Goal: Information Seeking & Learning: Learn about a topic

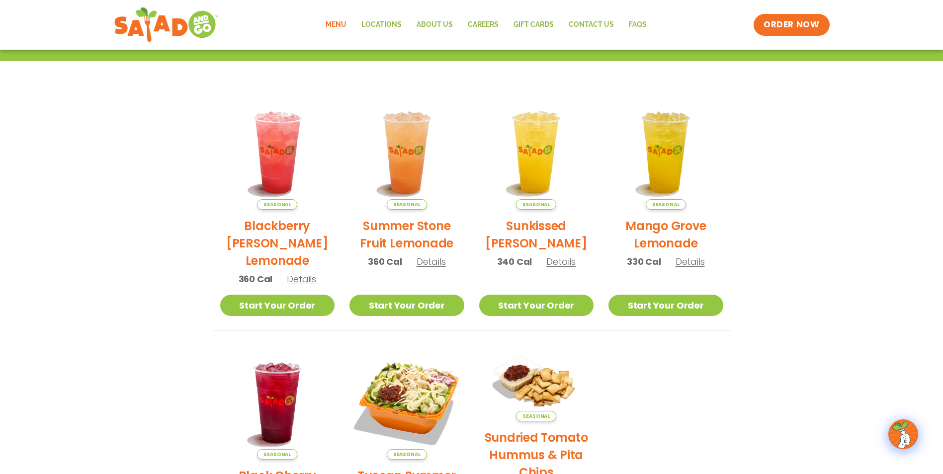
scroll to position [199, 0]
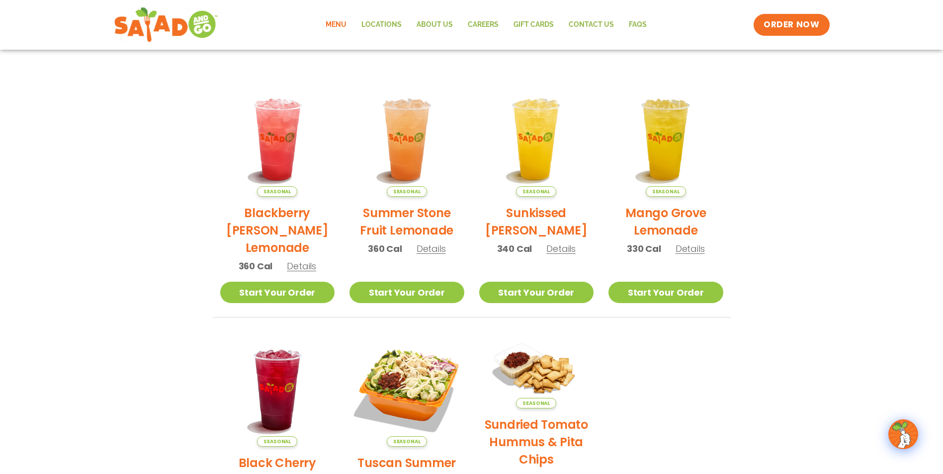
click at [565, 250] on span "Details" at bounding box center [560, 249] width 29 height 12
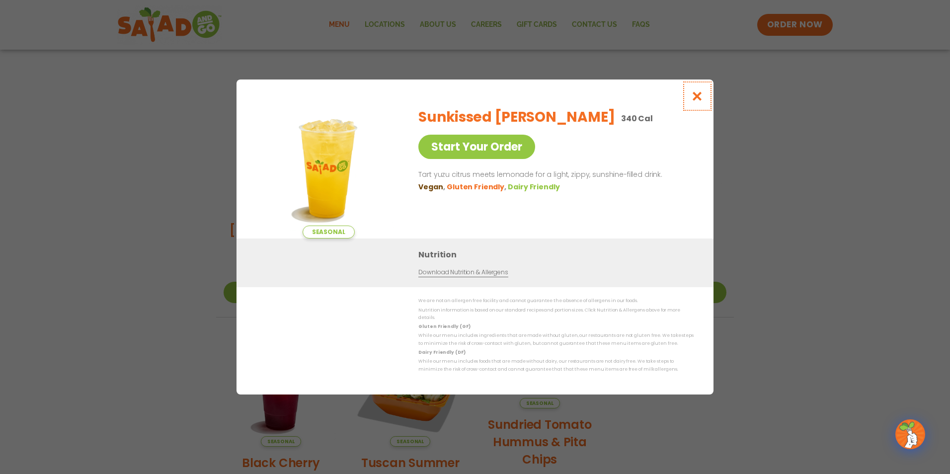
click at [701, 96] on icon "Close modal" at bounding box center [697, 96] width 12 height 10
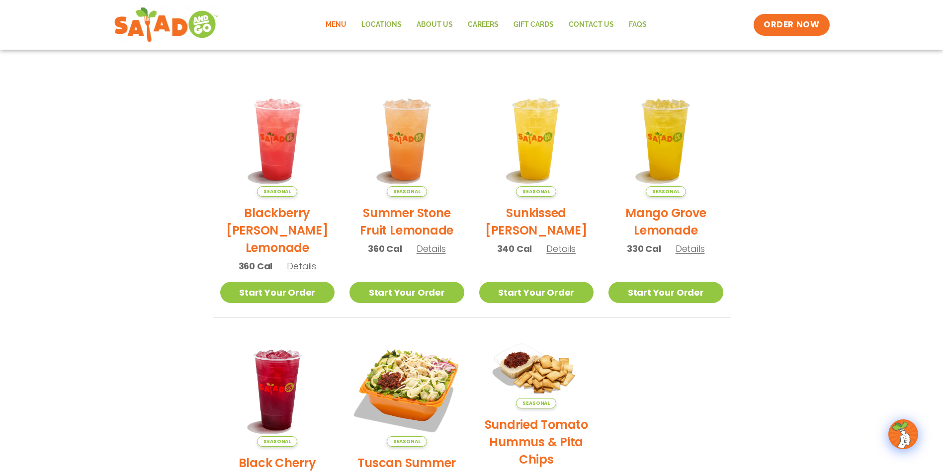
click at [431, 248] on span "Details" at bounding box center [431, 249] width 29 height 12
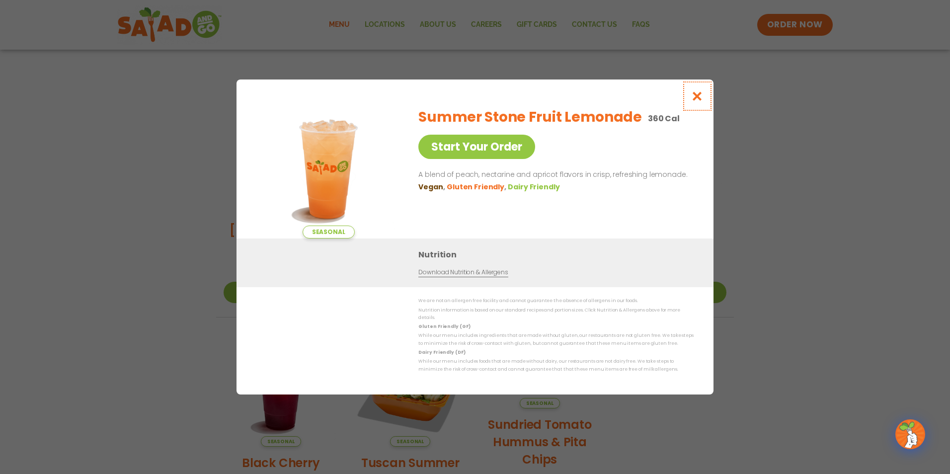
click at [702, 101] on icon "Close modal" at bounding box center [697, 96] width 12 height 10
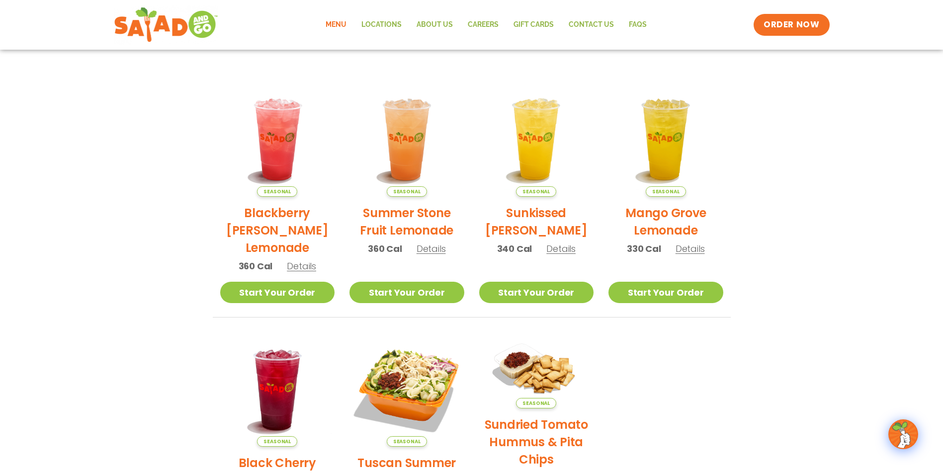
click at [554, 252] on span "Details" at bounding box center [560, 249] width 29 height 12
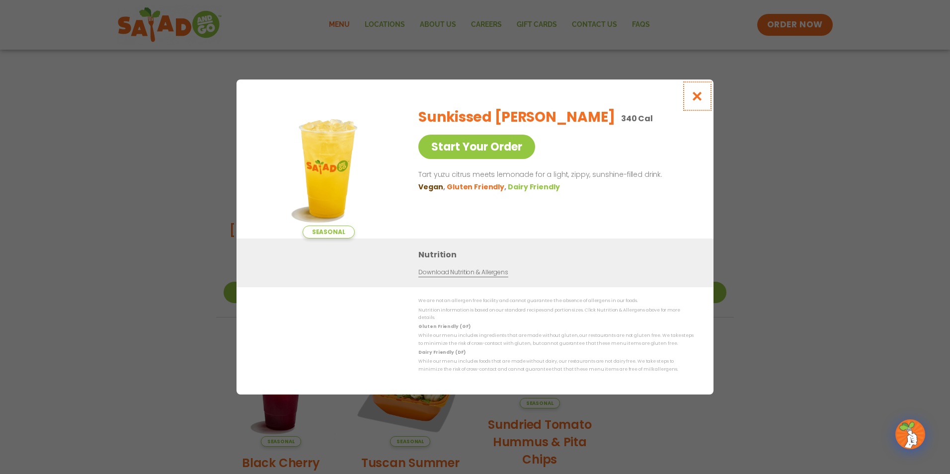
click at [697, 101] on icon "Close modal" at bounding box center [697, 96] width 12 height 10
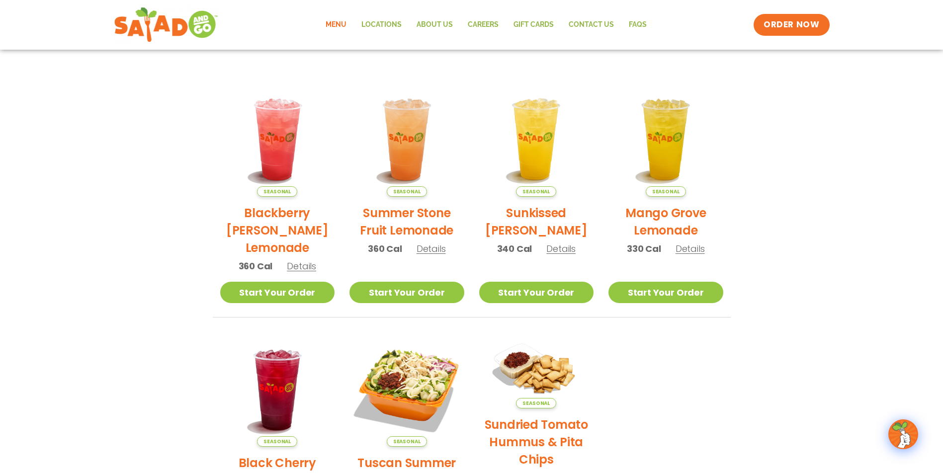
click at [299, 265] on span "Details" at bounding box center [301, 266] width 29 height 12
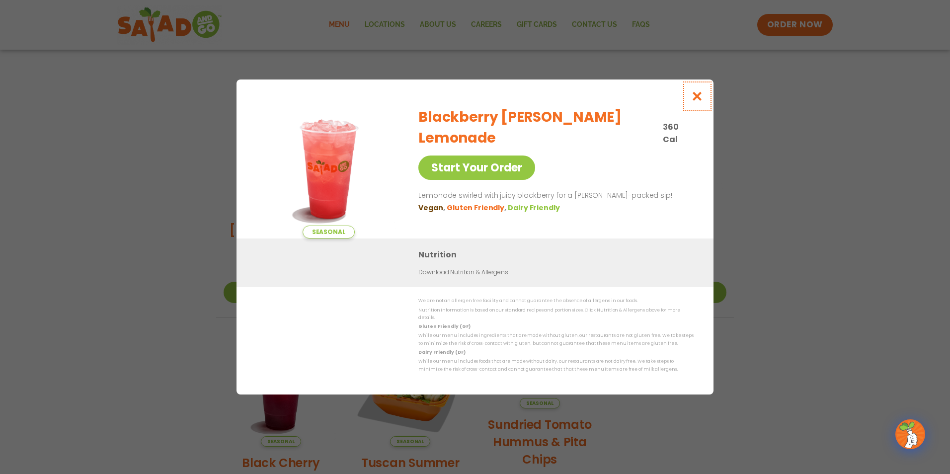
click at [699, 101] on icon "Close modal" at bounding box center [697, 96] width 12 height 10
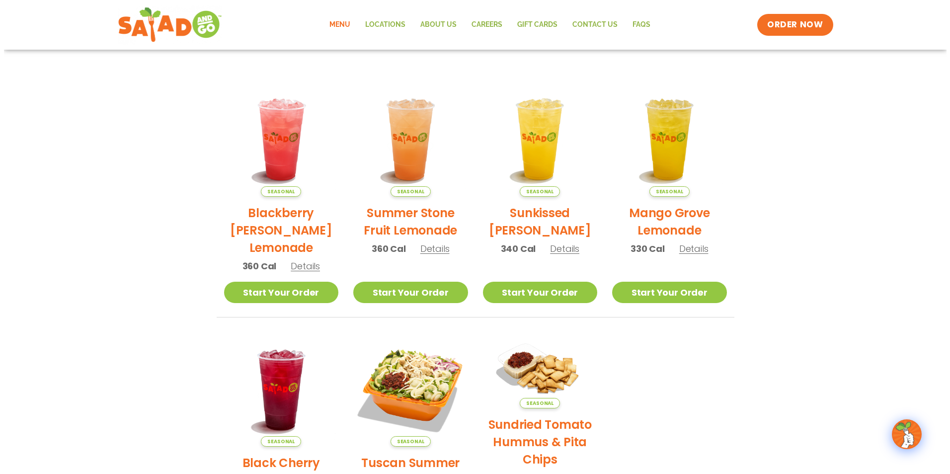
scroll to position [298, 0]
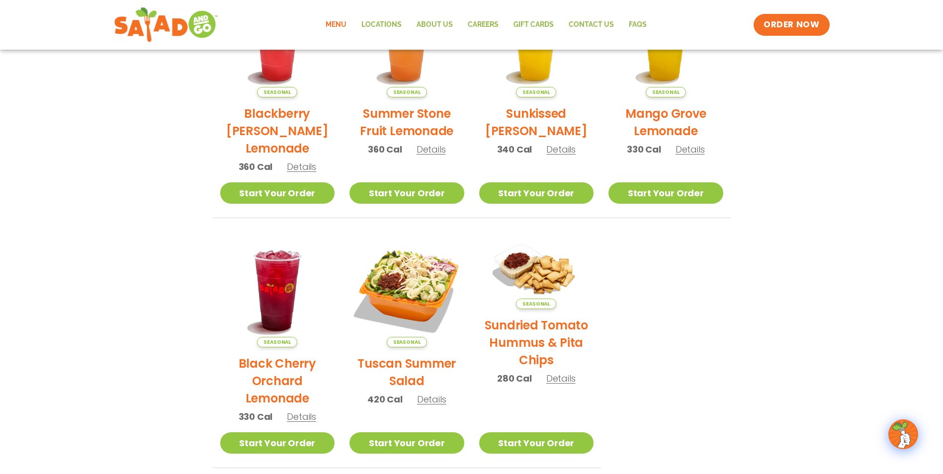
click at [278, 384] on h2 "Black Cherry Orchard Lemonade" at bounding box center [277, 381] width 115 height 52
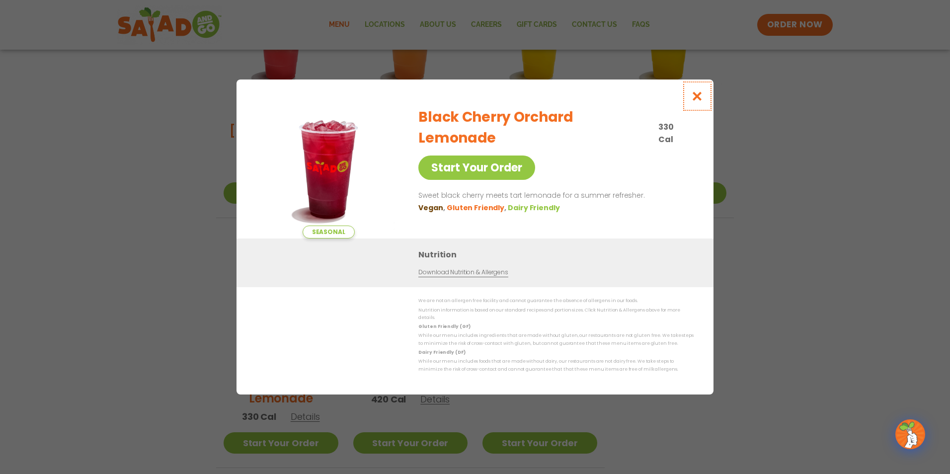
click at [695, 101] on icon "Close modal" at bounding box center [697, 96] width 12 height 10
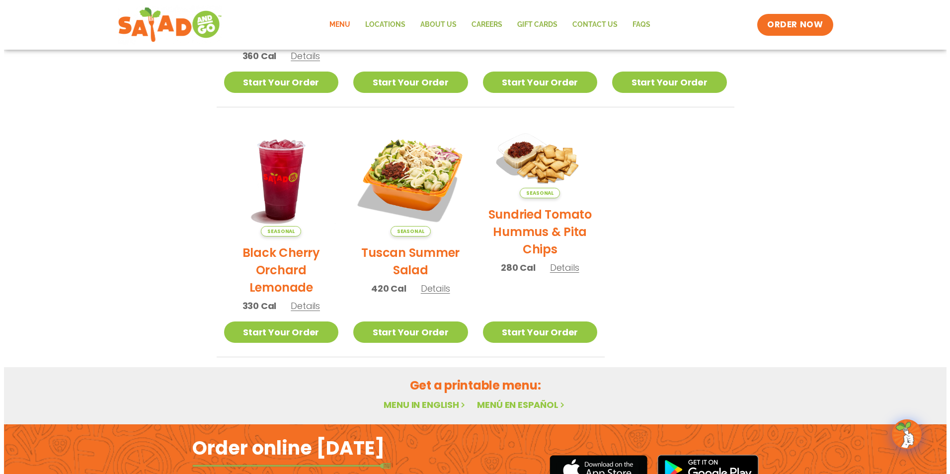
scroll to position [392, 0]
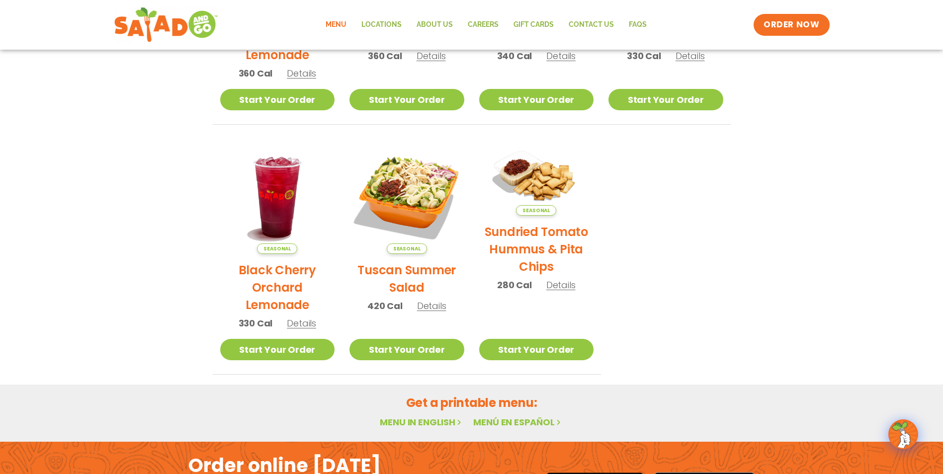
click at [439, 311] on span "Details" at bounding box center [431, 306] width 29 height 12
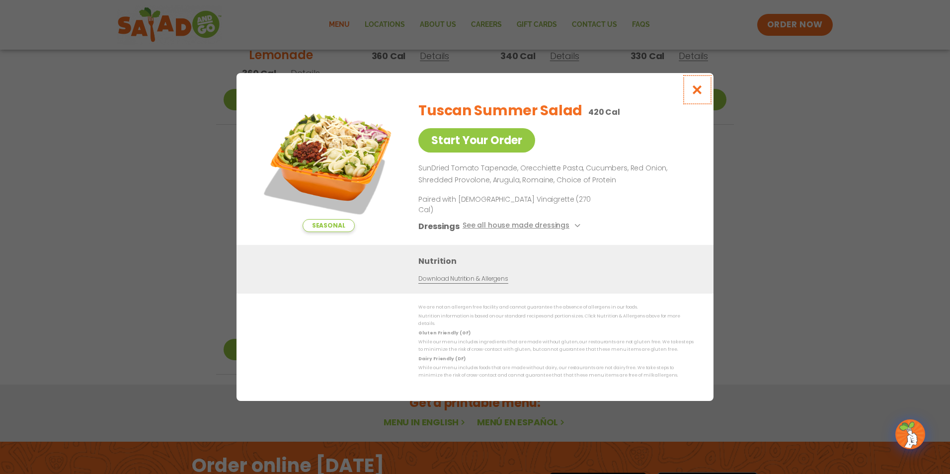
click at [698, 95] on icon "Close modal" at bounding box center [697, 90] width 12 height 10
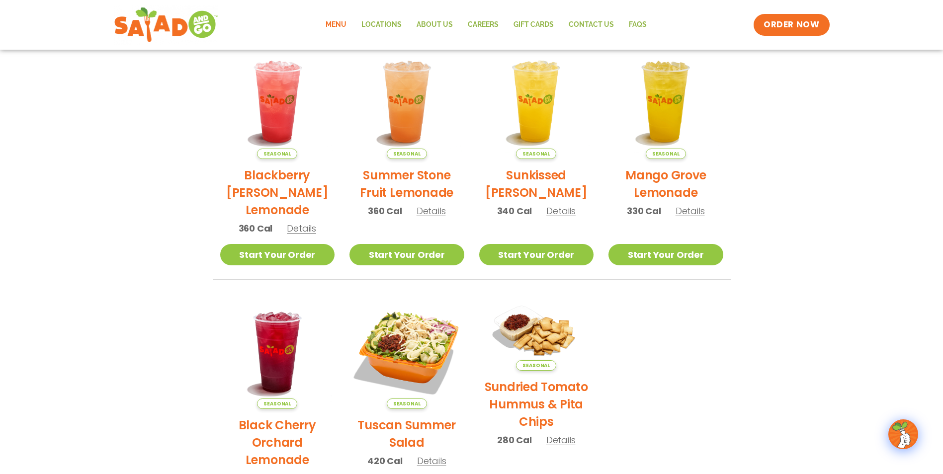
scroll to position [44, 0]
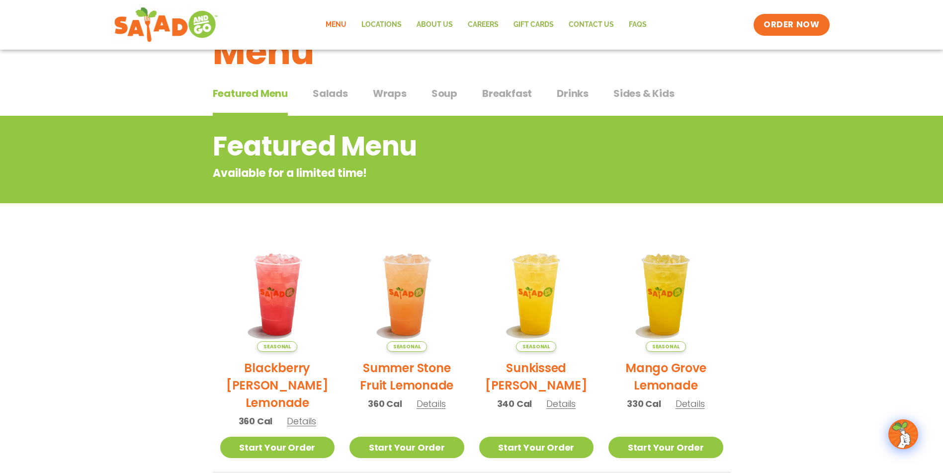
click at [333, 92] on span "Salads" at bounding box center [330, 93] width 35 height 15
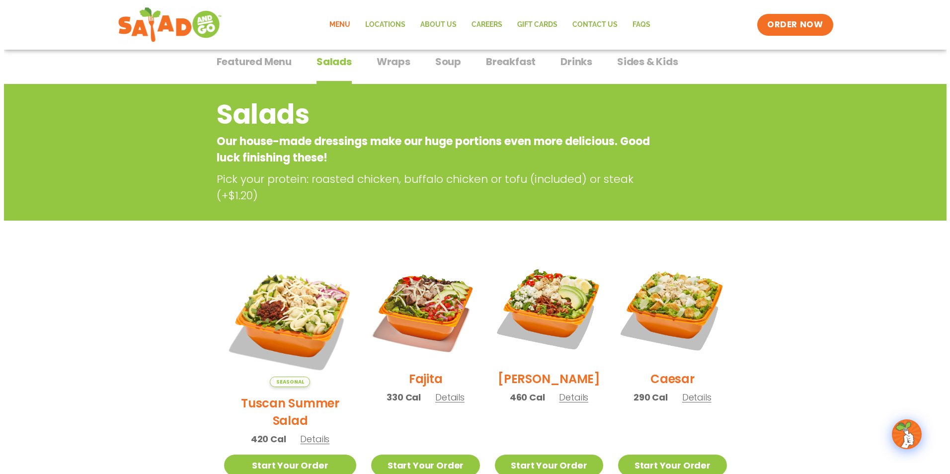
scroll to position [93, 0]
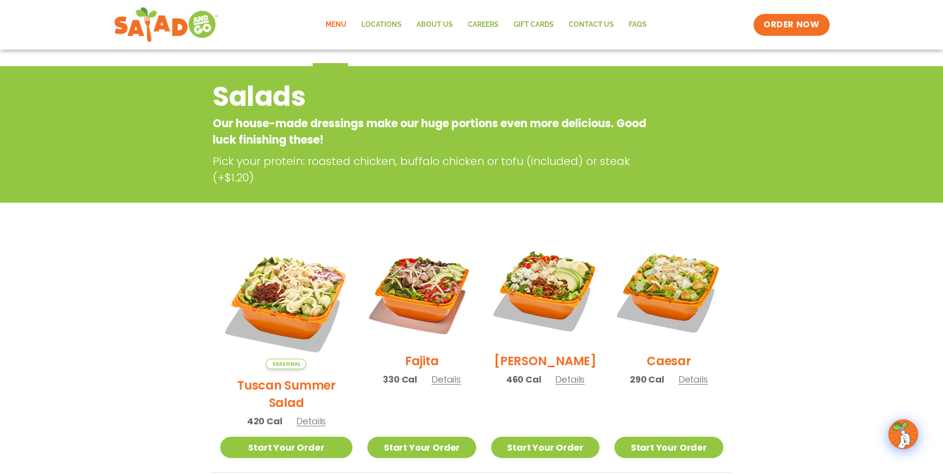
click at [436, 386] on span "Details" at bounding box center [445, 379] width 29 height 12
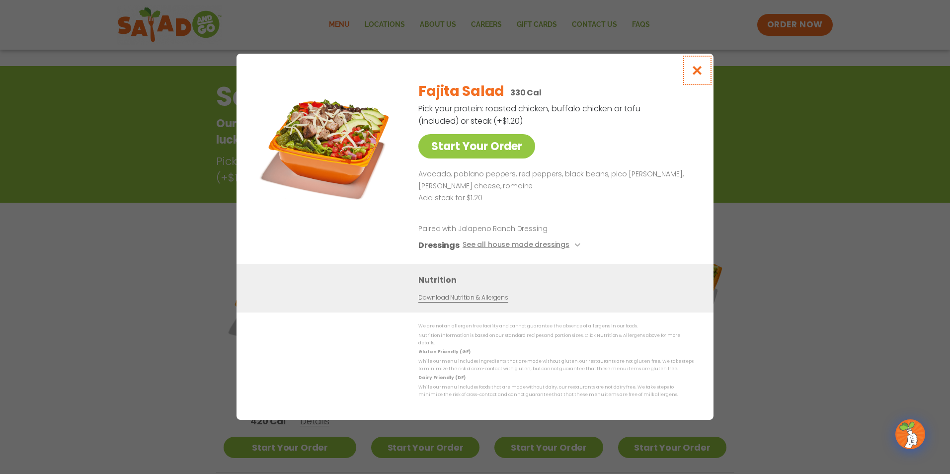
click at [698, 68] on icon "Close modal" at bounding box center [697, 70] width 12 height 10
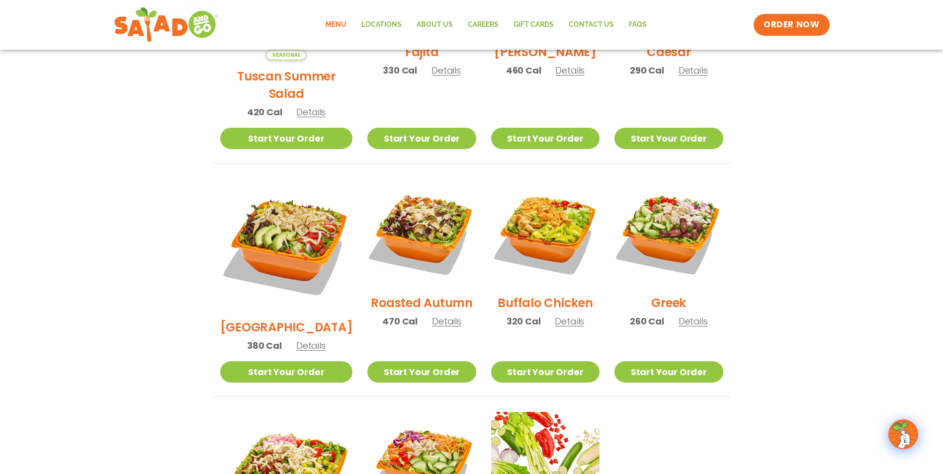
scroll to position [408, 0]
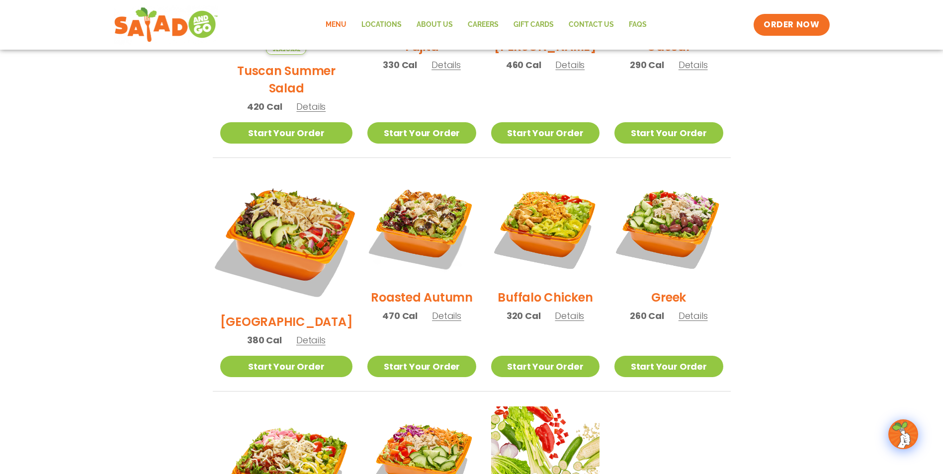
click at [299, 245] on img at bounding box center [286, 240] width 156 height 156
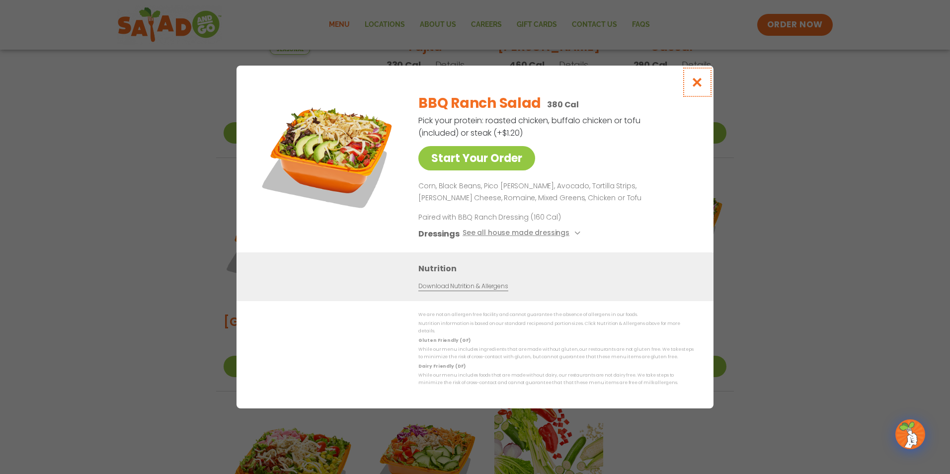
click at [692, 83] on icon "Close modal" at bounding box center [697, 82] width 12 height 10
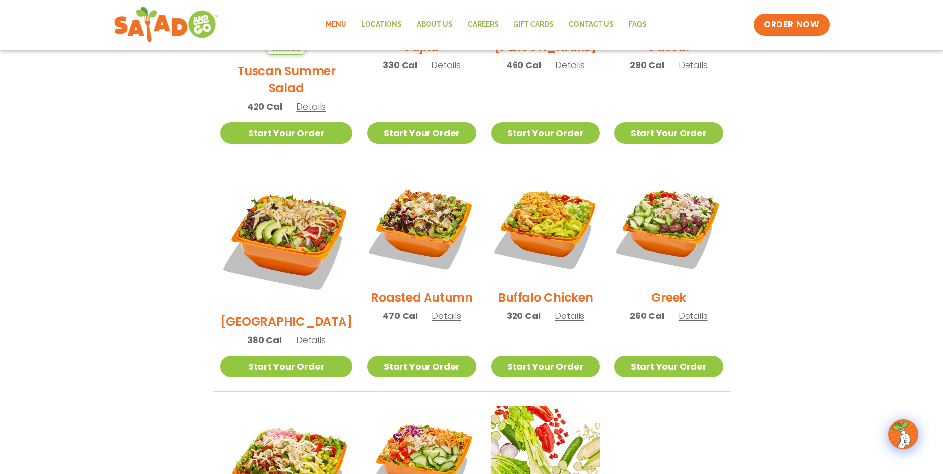
drag, startPoint x: 416, startPoint y: 327, endPoint x: 429, endPoint y: 308, distance: 23.6
drag, startPoint x: 429, startPoint y: 308, endPoint x: 69, endPoint y: 260, distance: 363.0
click at [68, 260] on section "Salads Our house-made dressings make our huge portions even more delicious. Goo…" at bounding box center [471, 188] width 943 height 874
click at [432, 310] on span "Details" at bounding box center [446, 316] width 29 height 12
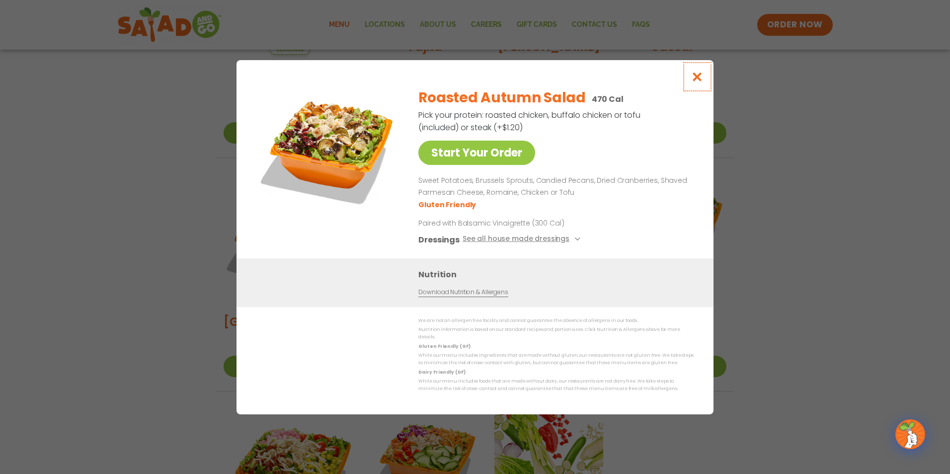
click at [697, 82] on icon "Close modal" at bounding box center [697, 77] width 12 height 10
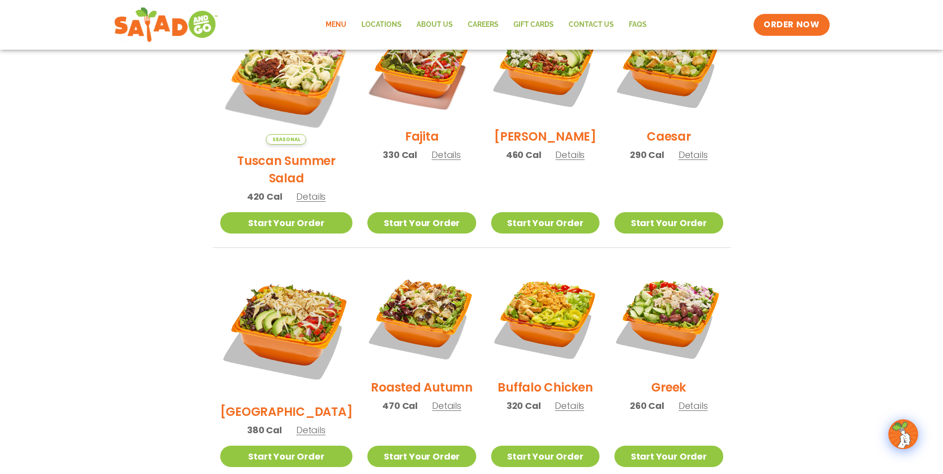
scroll to position [277, 0]
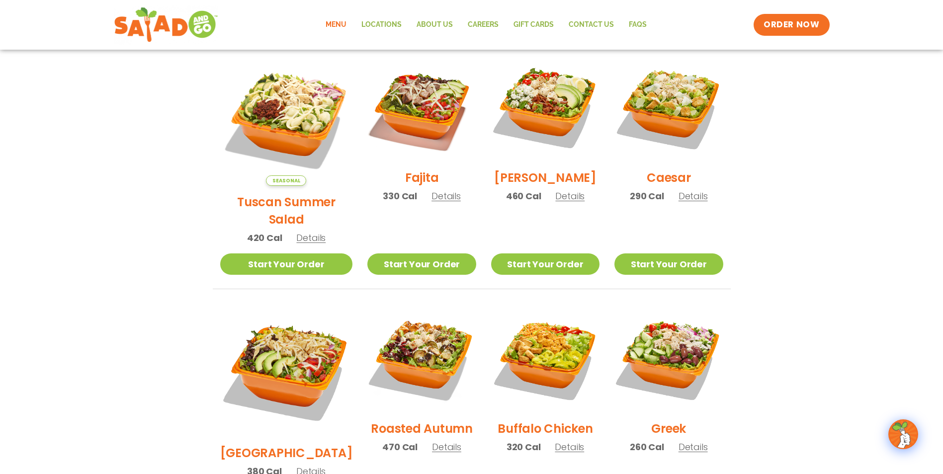
click at [441, 202] on span "Details" at bounding box center [445, 196] width 29 height 12
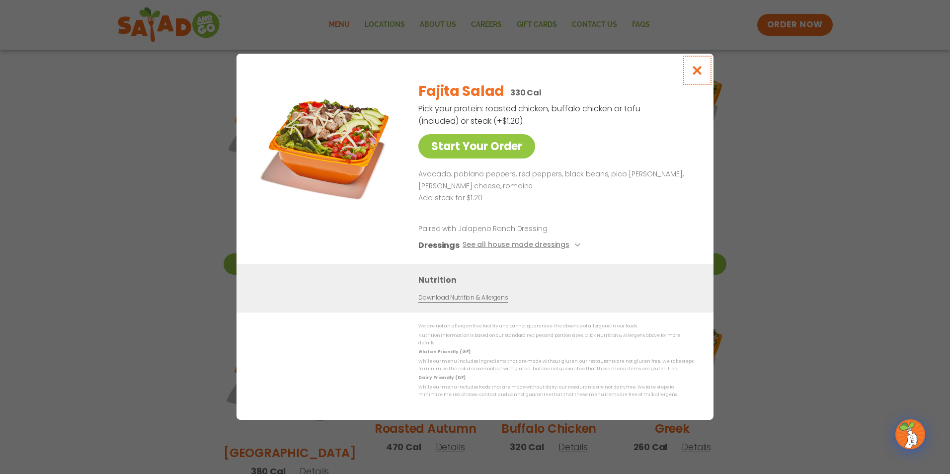
click at [702, 67] on button "Close modal" at bounding box center [697, 70] width 32 height 33
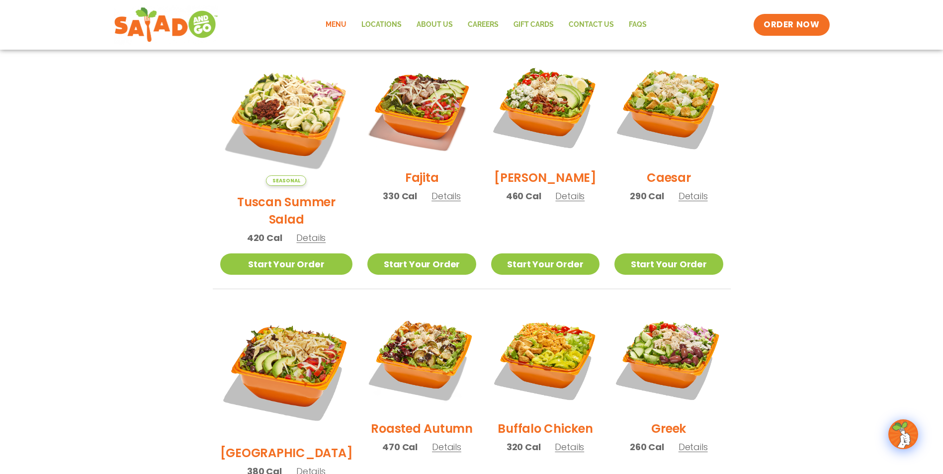
click at [305, 465] on span "Details" at bounding box center [310, 471] width 29 height 12
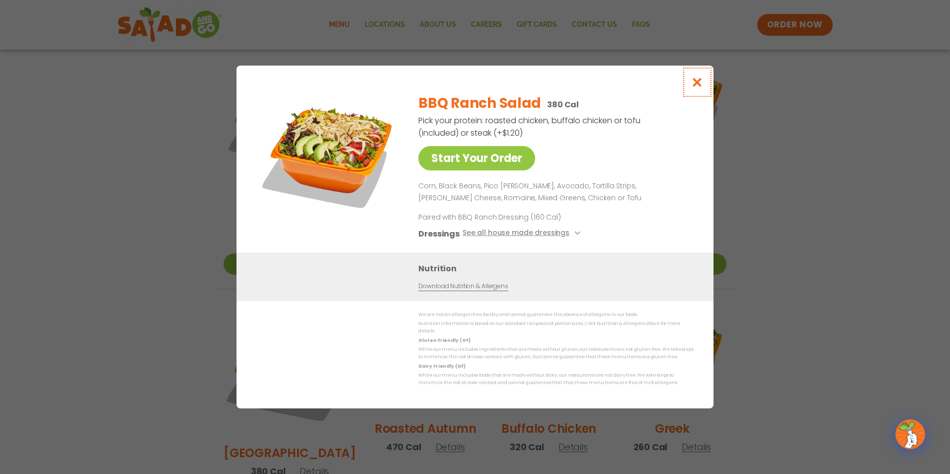
click at [697, 85] on icon "Close modal" at bounding box center [697, 82] width 12 height 10
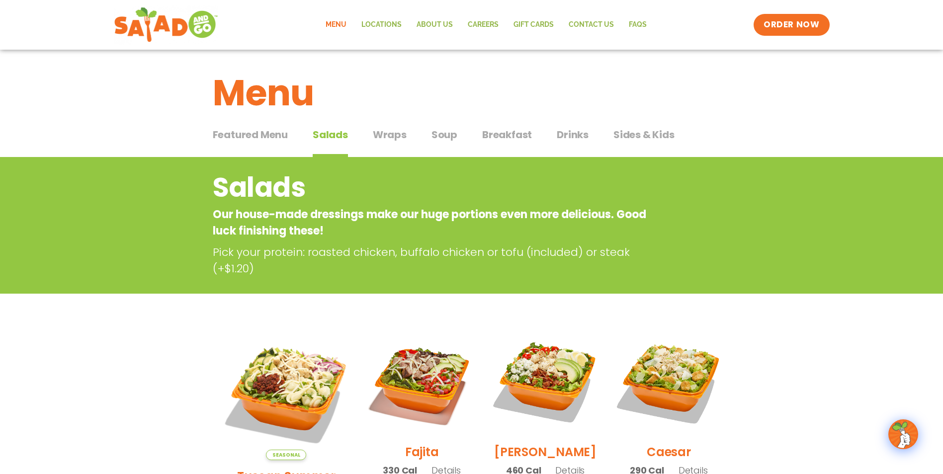
scroll to position [0, 0]
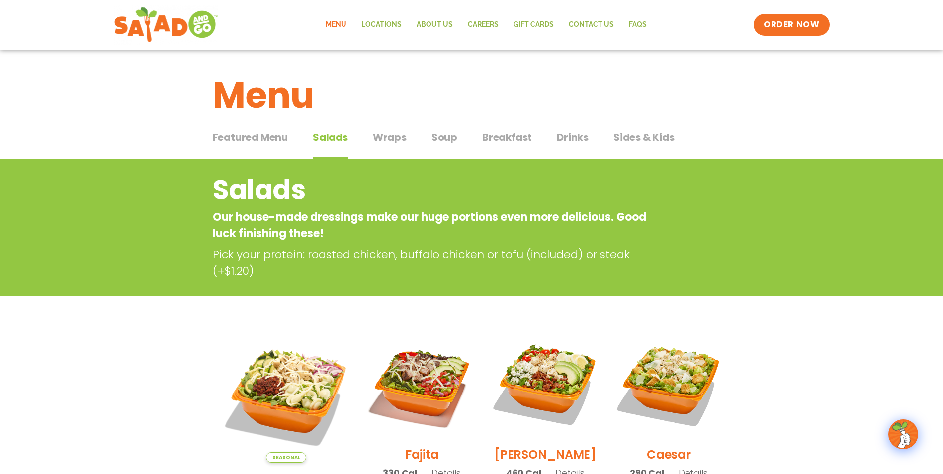
click at [391, 137] on span "Wraps" at bounding box center [390, 137] width 34 height 15
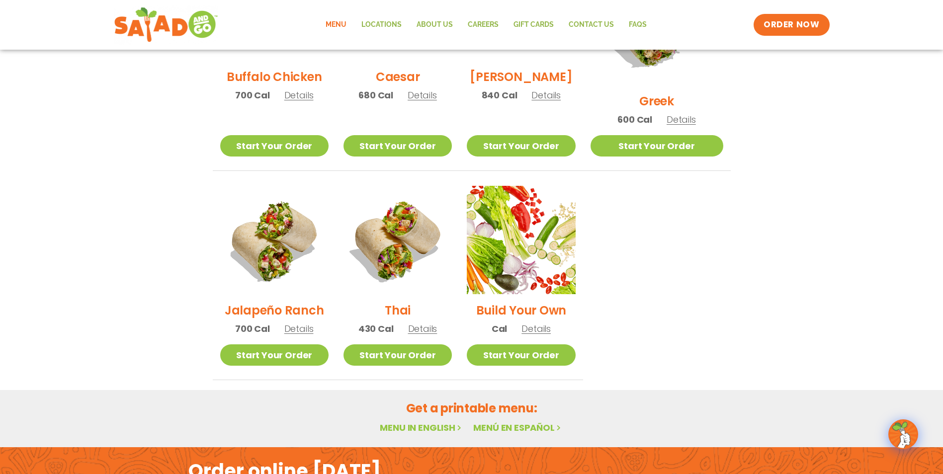
scroll to position [596, 0]
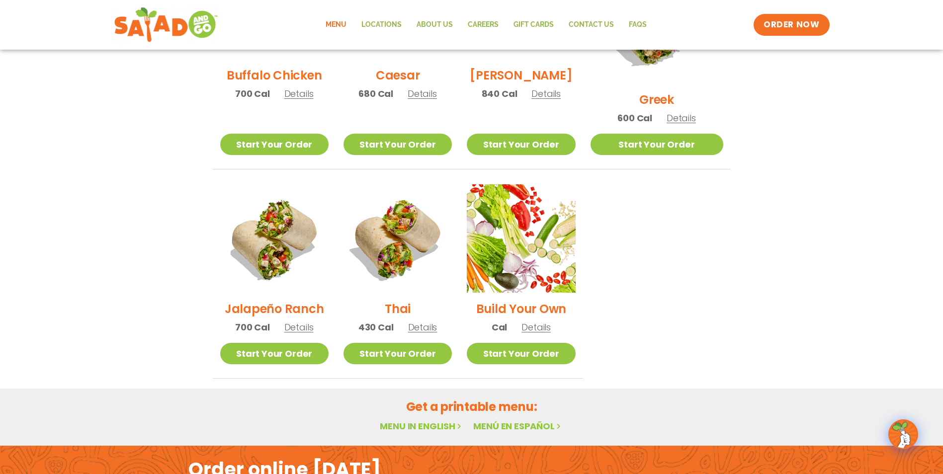
drag, startPoint x: 400, startPoint y: 266, endPoint x: 161, endPoint y: 306, distance: 242.9
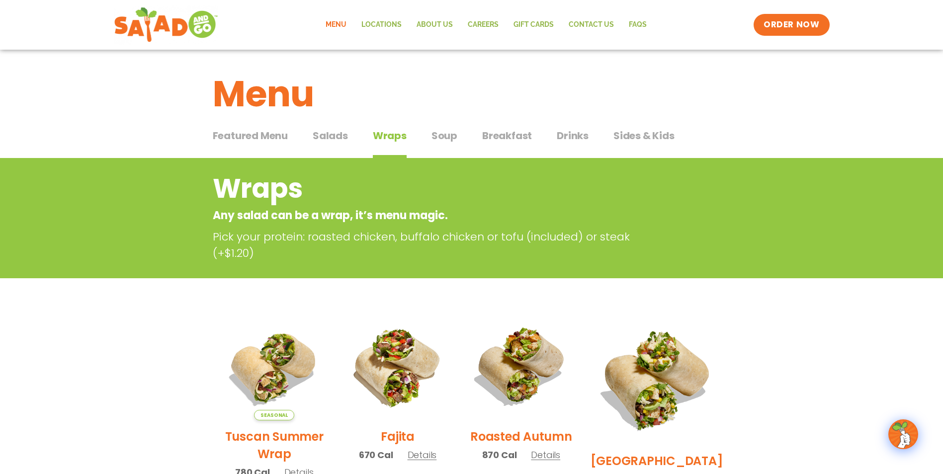
scroll to position [0, 0]
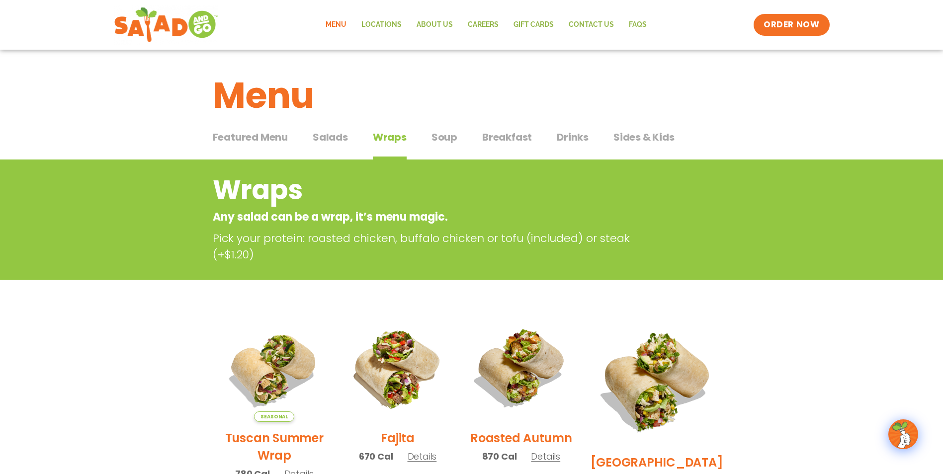
click at [447, 138] on span "Soup" at bounding box center [444, 137] width 26 height 15
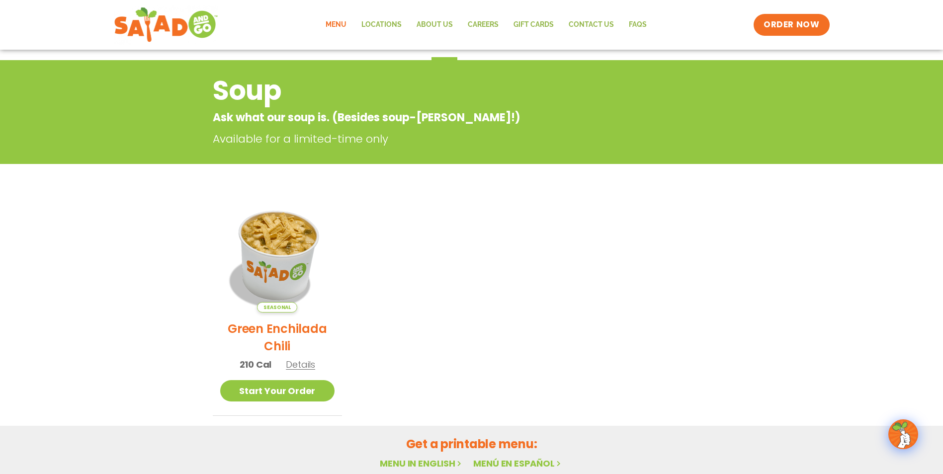
scroll to position [50, 0]
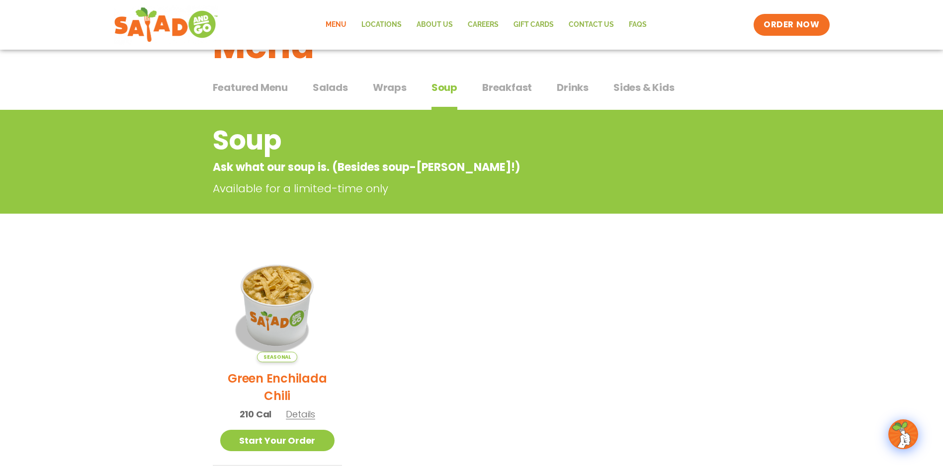
click at [500, 90] on span "Breakfast" at bounding box center [507, 87] width 50 height 15
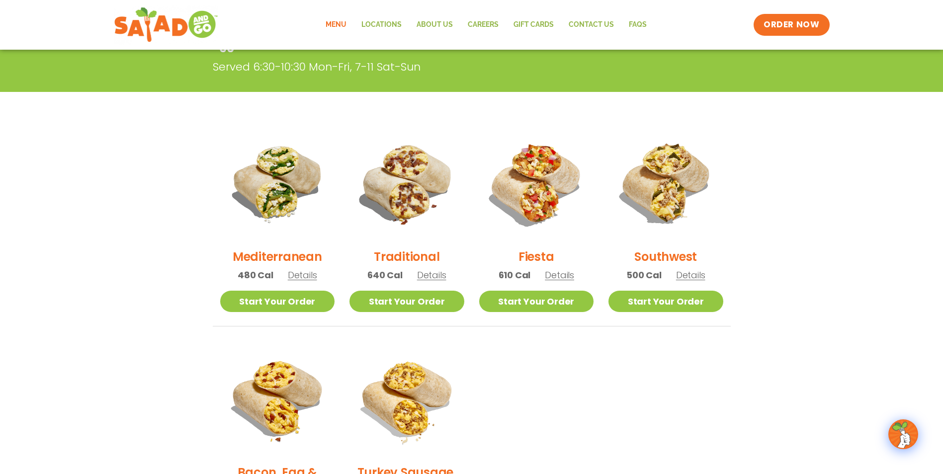
scroll to position [249, 0]
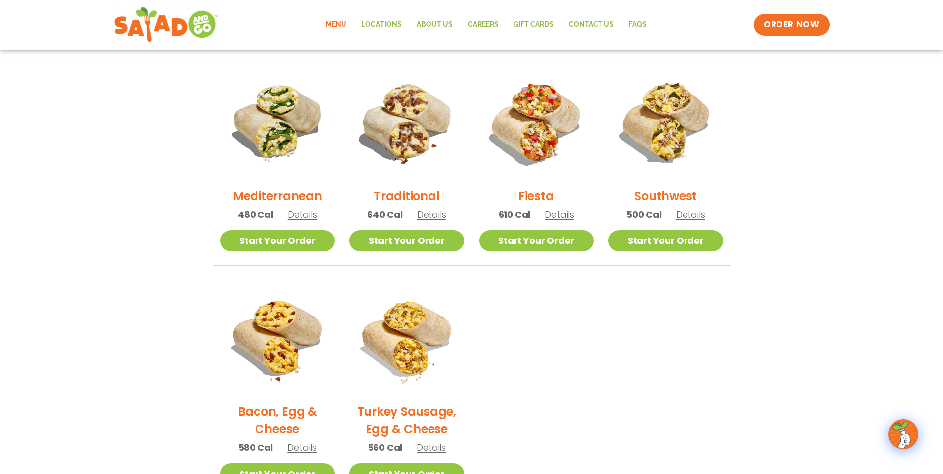
click at [440, 213] on span "Details" at bounding box center [431, 214] width 29 height 12
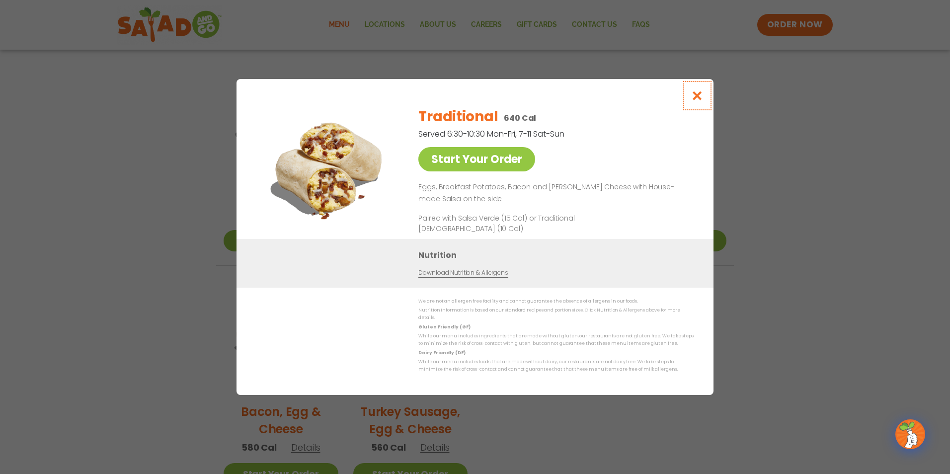
click at [700, 99] on icon "Close modal" at bounding box center [697, 95] width 12 height 10
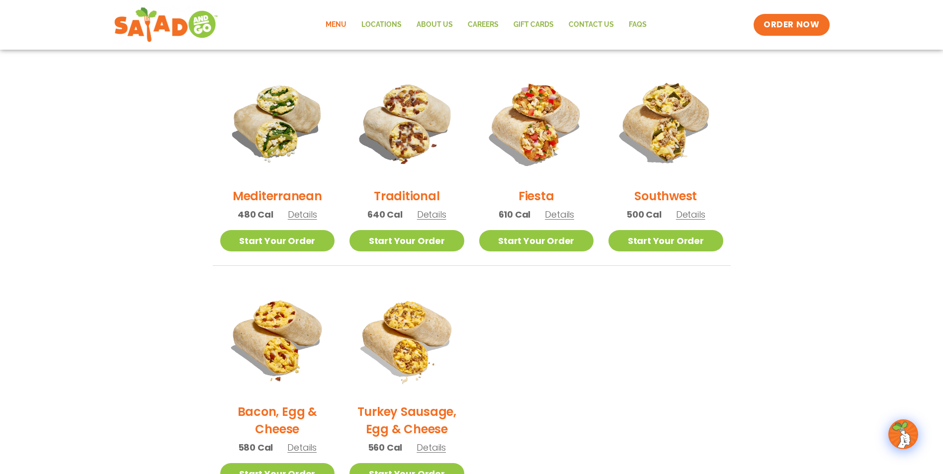
click at [690, 214] on span "Details" at bounding box center [690, 214] width 29 height 12
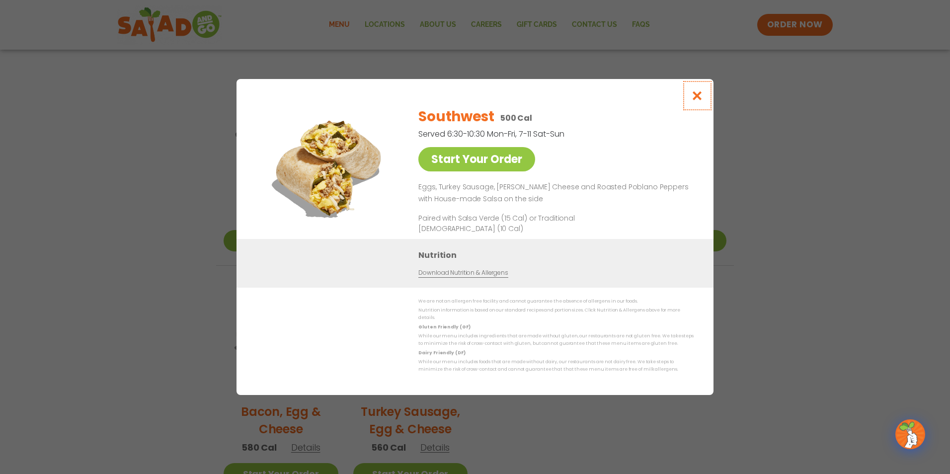
click at [701, 98] on icon "Close modal" at bounding box center [697, 95] width 12 height 10
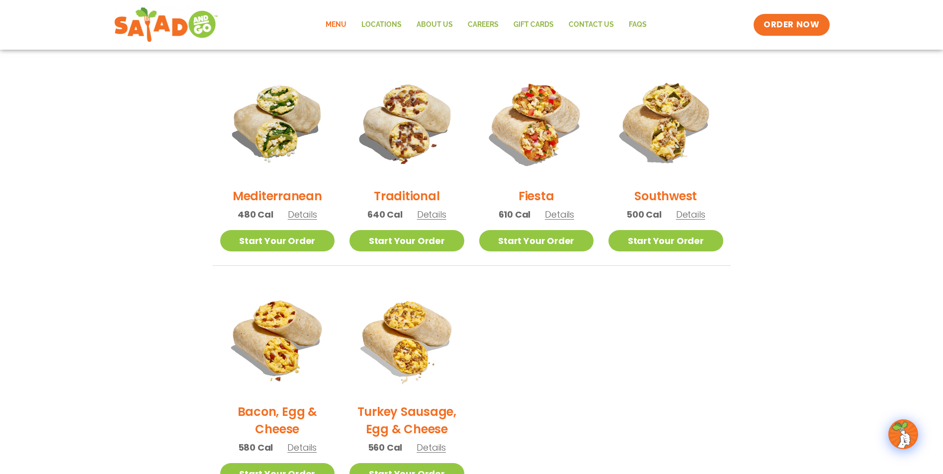
click at [304, 217] on span "Details" at bounding box center [302, 214] width 29 height 12
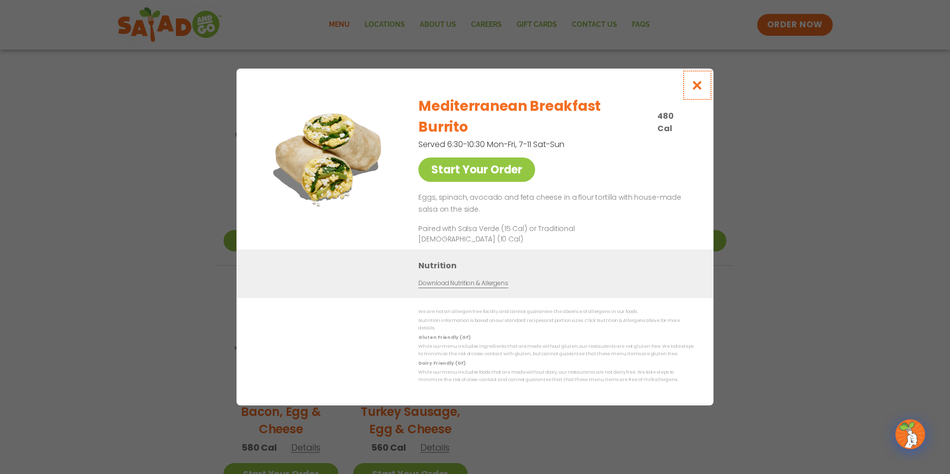
click at [702, 90] on icon "Close modal" at bounding box center [697, 85] width 12 height 10
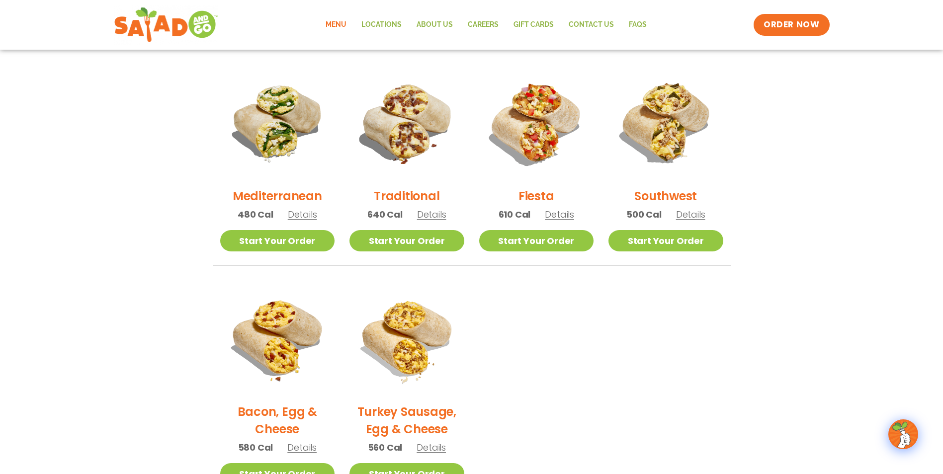
click at [555, 214] on span "Details" at bounding box center [559, 214] width 29 height 12
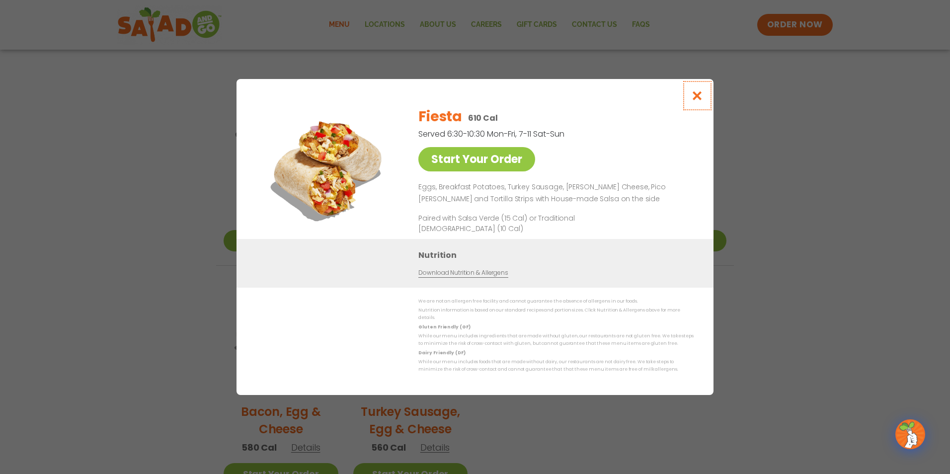
click at [698, 98] on icon "Close modal" at bounding box center [697, 95] width 12 height 10
